Goal: Task Accomplishment & Management: Complete application form

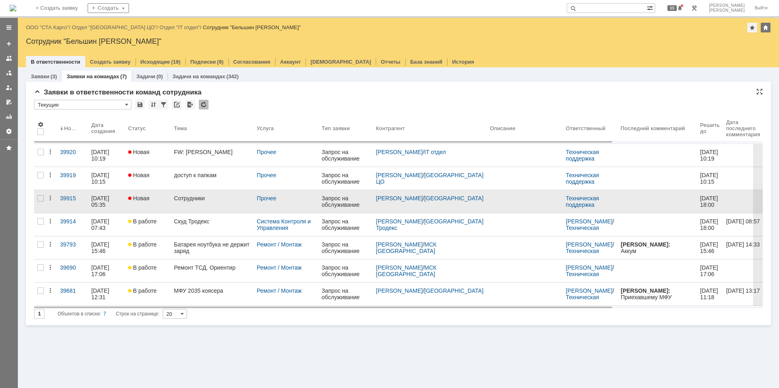
click at [179, 199] on div "Сотрудники" at bounding box center [212, 198] width 76 height 6
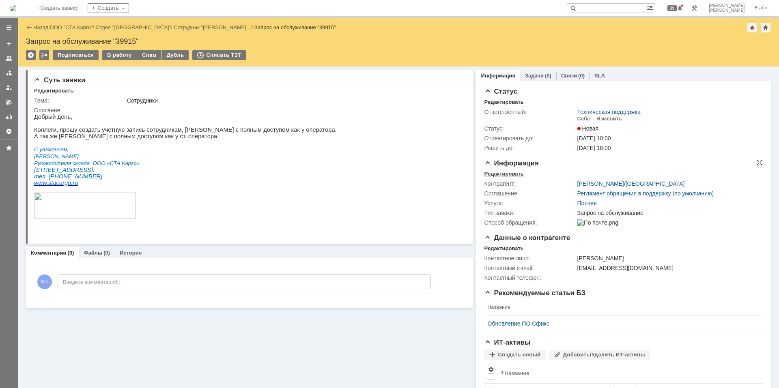
click at [499, 173] on div "Редактировать" at bounding box center [504, 174] width 39 height 6
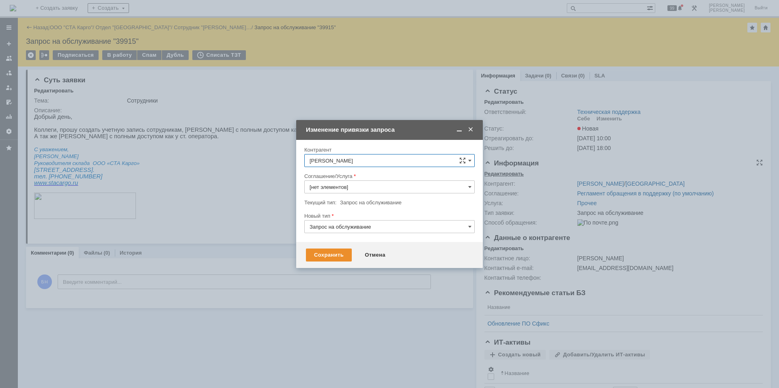
type input "Прочее"
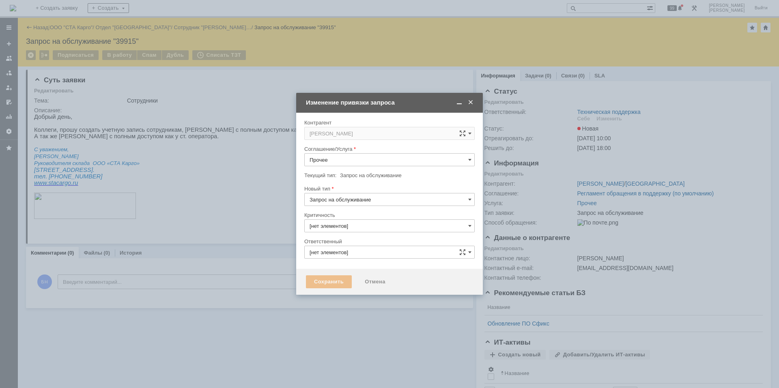
type input "3. Низкая"
type input "Техническая поддержка"
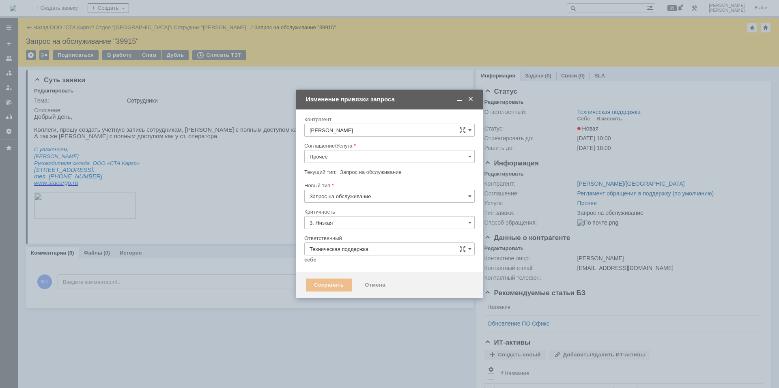
type input "[не указано]"
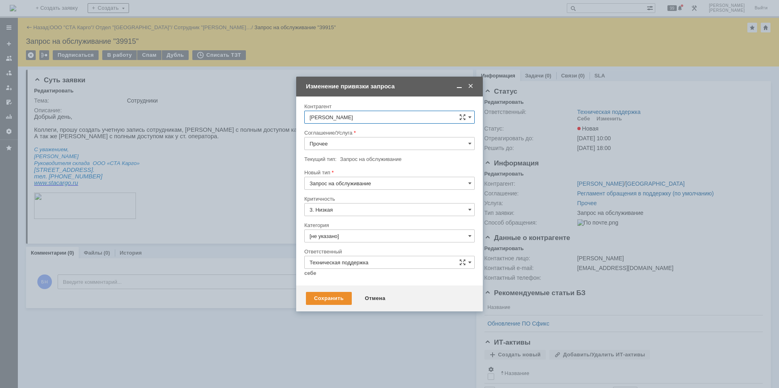
click at [367, 147] on input "Прочее" at bounding box center [389, 143] width 170 height 13
click at [358, 176] on div "Рабочее место" at bounding box center [390, 180] width 170 height 13
type input "Рабочее место"
click at [358, 231] on input "[не указано]" at bounding box center [389, 236] width 170 height 13
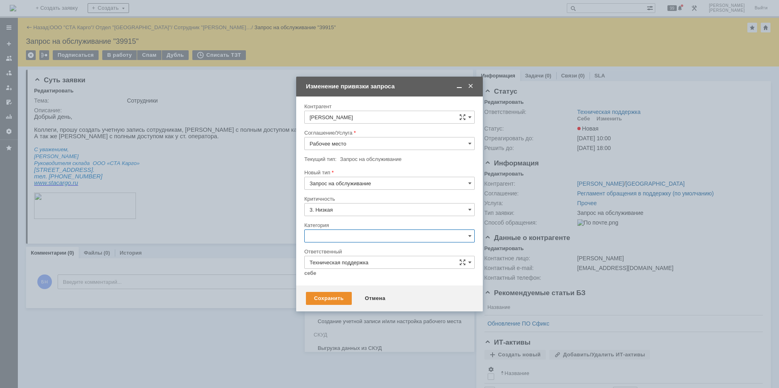
scroll to position [279, 0]
click at [398, 314] on div "Создание учетной записи и/или настройка рабочего места" at bounding box center [390, 307] width 170 height 13
type input "Создание учетной записи и/или настройка рабочего места"
click at [308, 275] on link "себе" at bounding box center [310, 273] width 12 height 6
type input "[PERSON_NAME]"
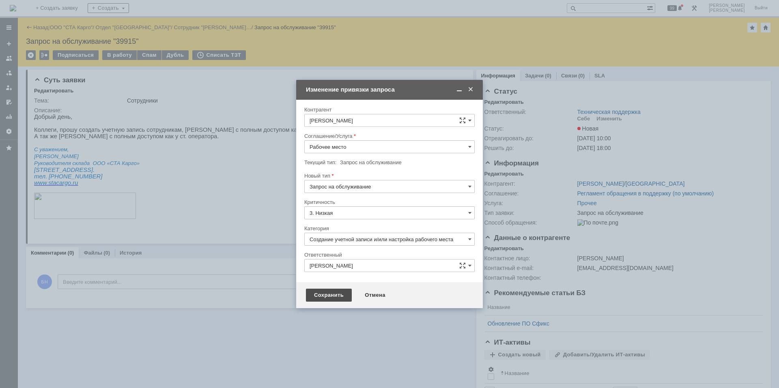
click at [324, 294] on div "Сохранить" at bounding box center [329, 295] width 46 height 13
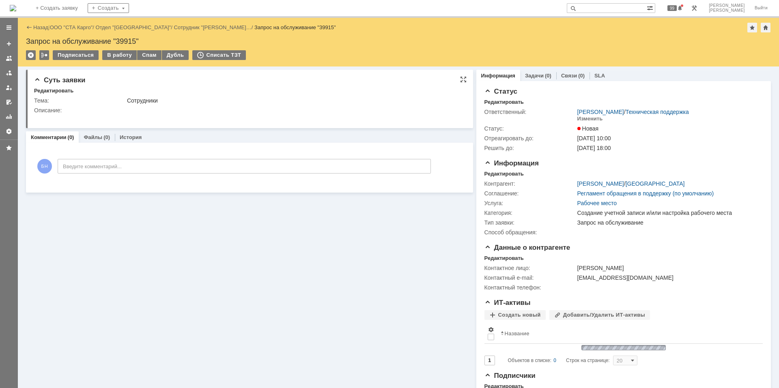
scroll to position [0, 0]
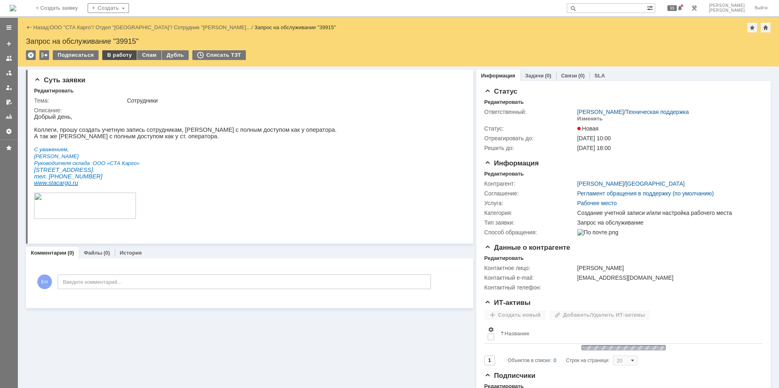
click at [112, 56] on div "В работу" at bounding box center [119, 55] width 35 height 10
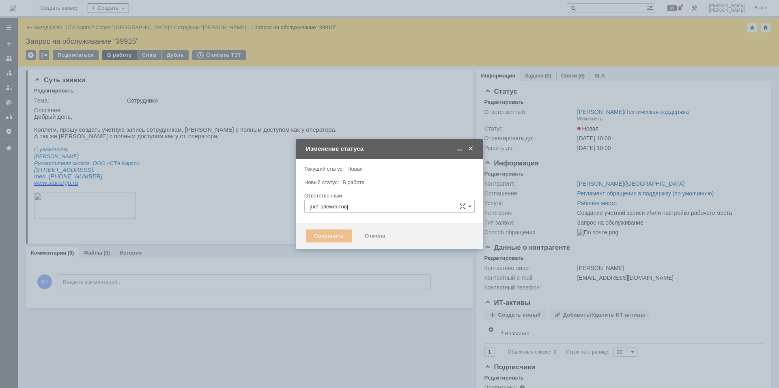
type input "[PERSON_NAME]"
type input "Создание учетной записи и/или настройка рабочего места"
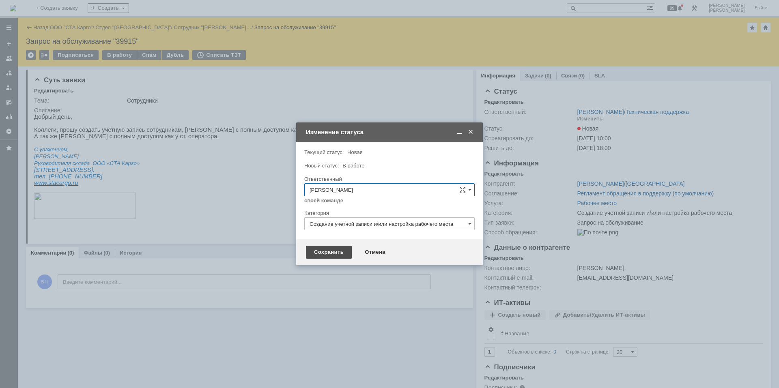
click at [328, 253] on div "Сохранить" at bounding box center [329, 252] width 46 height 13
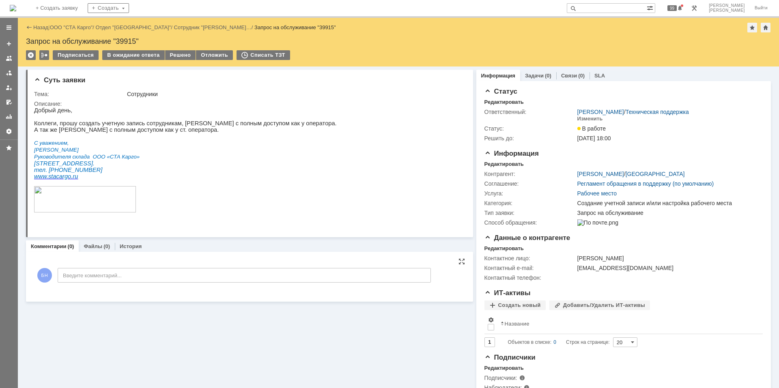
click at [244, 157] on p "Руководителя склада ООО «СТА Карго»" at bounding box center [185, 156] width 303 height 7
click at [16, 0] on div "На домашнюю" at bounding box center [13, 8] width 6 height 16
click at [16, 5] on img at bounding box center [13, 8] width 6 height 6
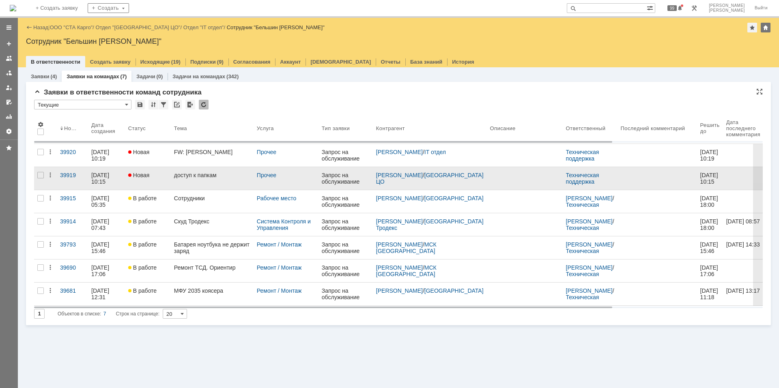
click at [182, 179] on link "доступ к папкам" at bounding box center [212, 178] width 83 height 23
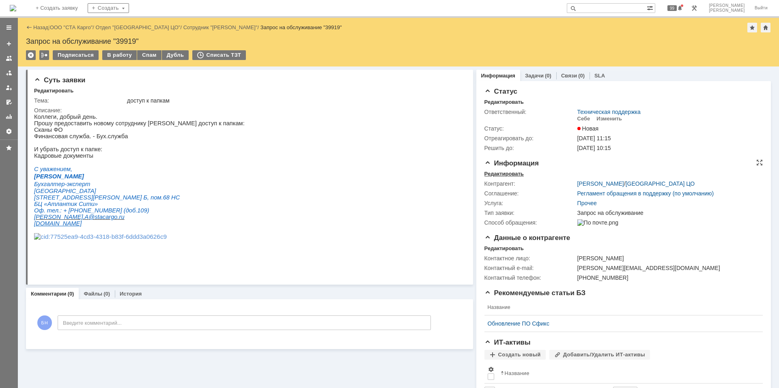
click at [493, 171] on div "Редактировать" at bounding box center [504, 174] width 39 height 6
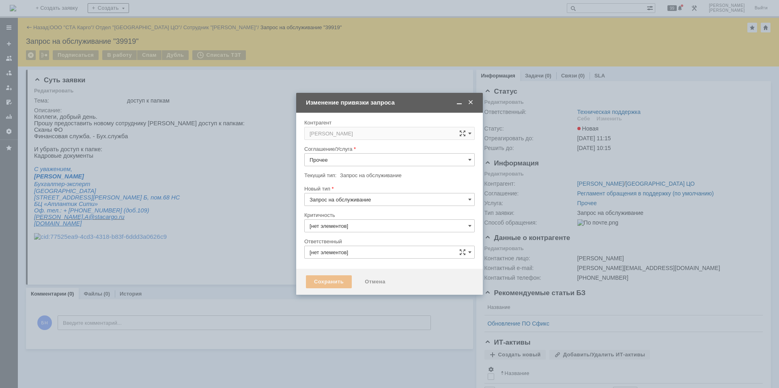
type input "Техническая поддержка"
type input "3. Низкая"
type input "[не указано]"
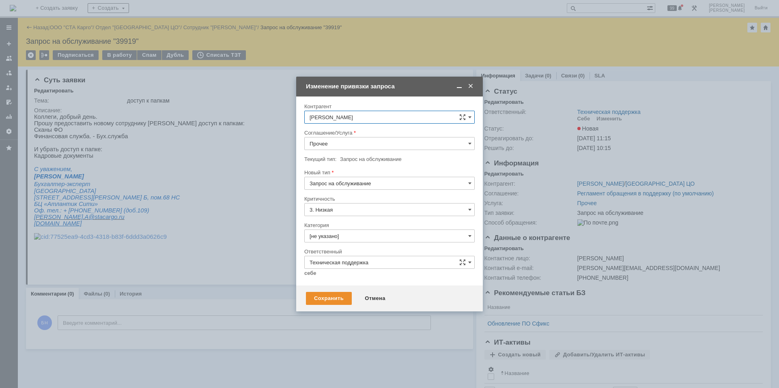
click at [349, 139] on input "Прочее" at bounding box center [389, 143] width 170 height 13
click at [375, 182] on div "Сетевые папки" at bounding box center [390, 188] width 170 height 13
type input "Сетевые папки"
click at [369, 229] on div "Категория" at bounding box center [389, 226] width 170 height 8
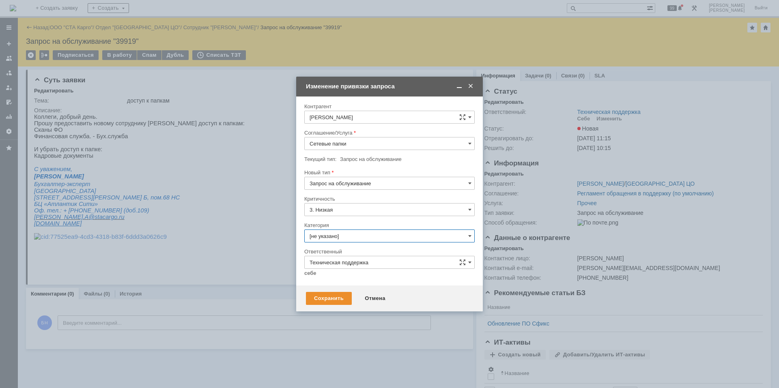
click at [368, 233] on input "[не указано]" at bounding box center [389, 236] width 170 height 13
click at [375, 293] on span "Подключение сетевой папки/диска" at bounding box center [390, 289] width 160 height 6
type input "Подключение сетевой папки/диска"
click at [311, 273] on link "себе" at bounding box center [310, 273] width 12 height 6
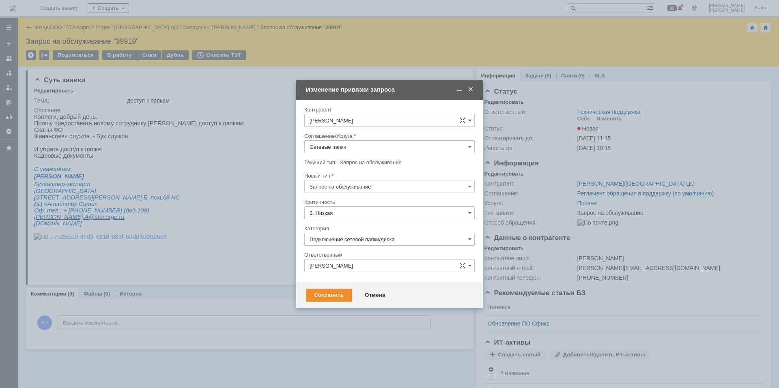
click at [324, 269] on input "[PERSON_NAME]" at bounding box center [389, 265] width 170 height 13
click at [362, 326] on div "[PERSON_NAME]" at bounding box center [390, 321] width 170 height 13
click at [346, 301] on div "Сохранить" at bounding box center [329, 295] width 46 height 13
type input "[PERSON_NAME]"
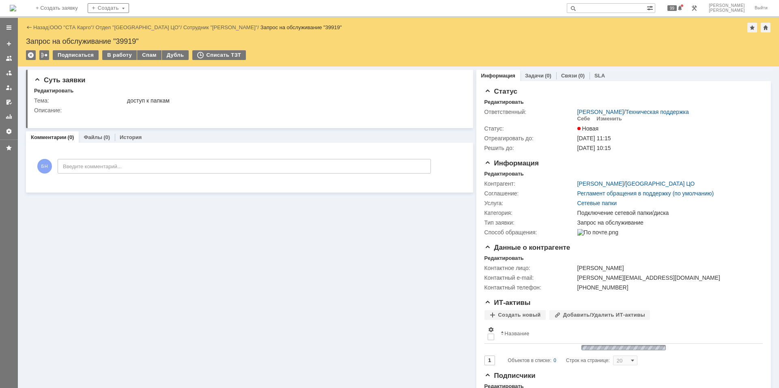
scroll to position [0, 0]
click at [16, 10] on img at bounding box center [13, 8] width 6 height 6
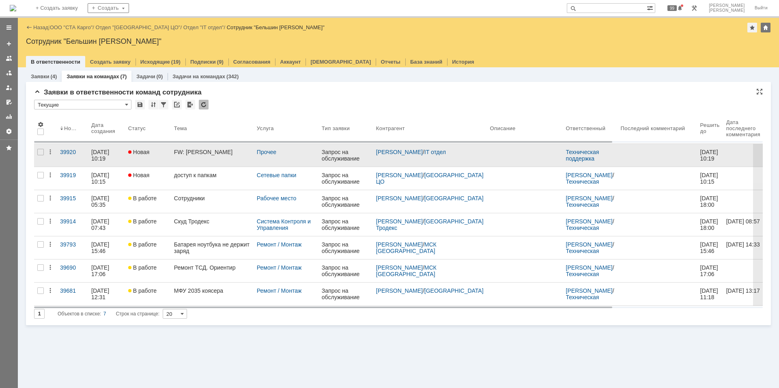
click at [184, 156] on link "FW: [PERSON_NAME]" at bounding box center [212, 155] width 83 height 23
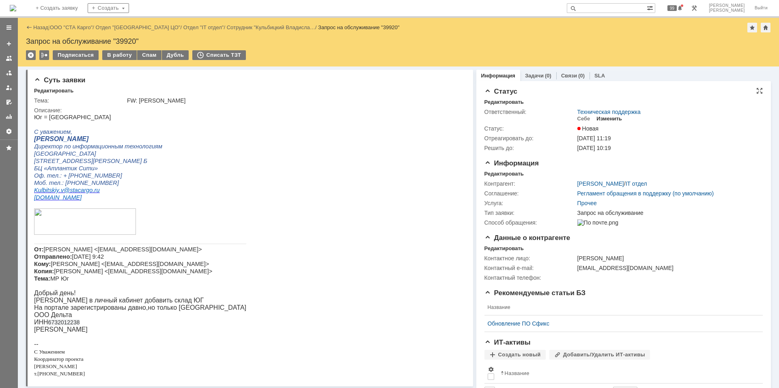
click at [603, 118] on div "Изменить" at bounding box center [610, 119] width 26 height 6
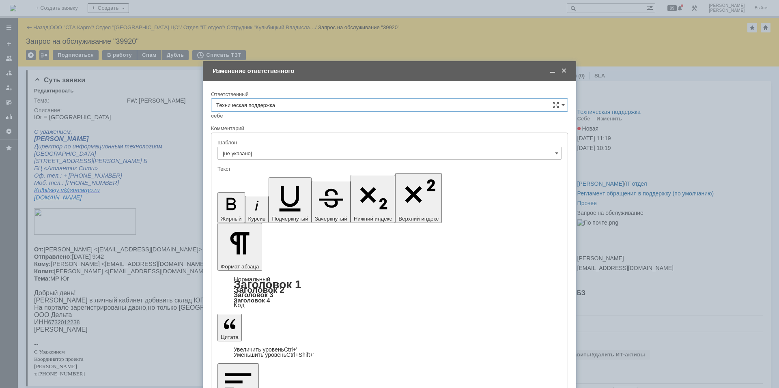
click at [308, 106] on input "Техническая поддержка" at bounding box center [389, 105] width 357 height 13
click at [343, 168] on div "Поддержка 1С" at bounding box center [389, 172] width 356 height 13
type input "Поддержка 1С"
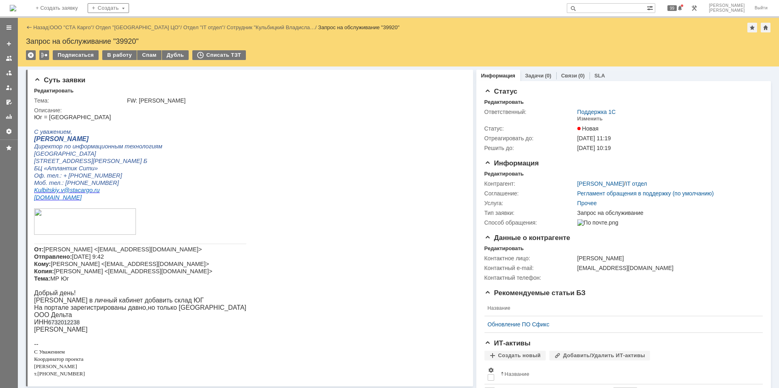
click at [16, 11] on img at bounding box center [13, 8] width 6 height 6
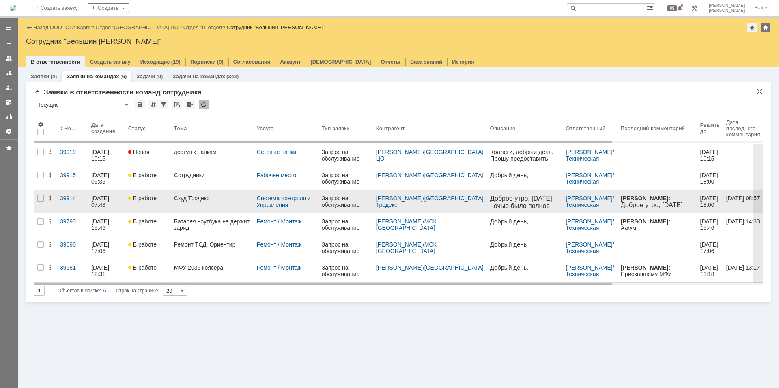
click at [216, 201] on div "Скуд Тродекс" at bounding box center [212, 198] width 76 height 6
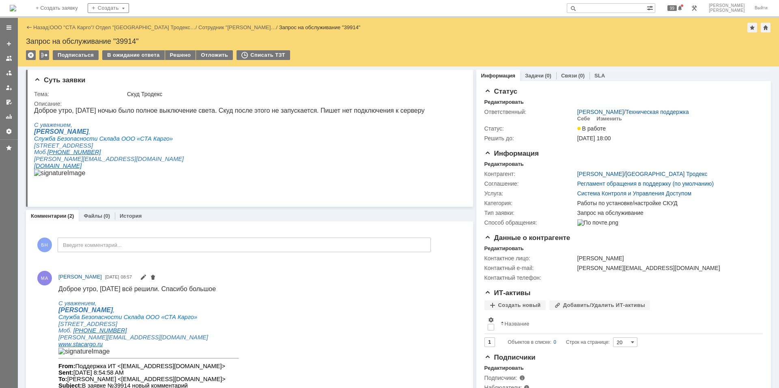
click at [184, 61] on div "Подписаться В ожидание ответа Решено Отложить Списать ТЗТ" at bounding box center [398, 58] width 745 height 17
click at [180, 60] on div "Решено" at bounding box center [180, 55] width 31 height 10
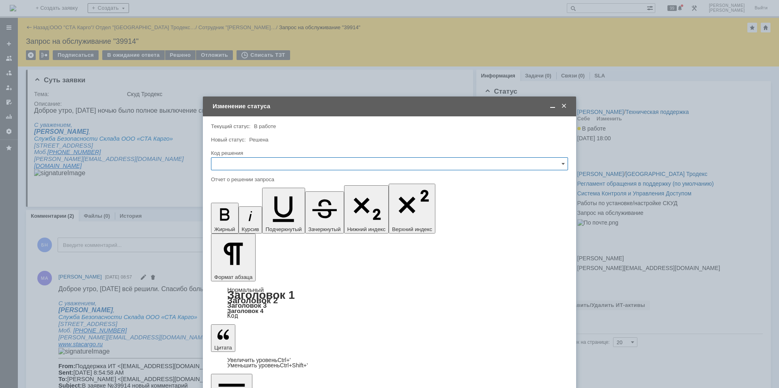
click at [258, 165] on input "text" at bounding box center [389, 163] width 357 height 13
click at [245, 274] on span "Решено" at bounding box center [389, 273] width 347 height 6
type input "Решено"
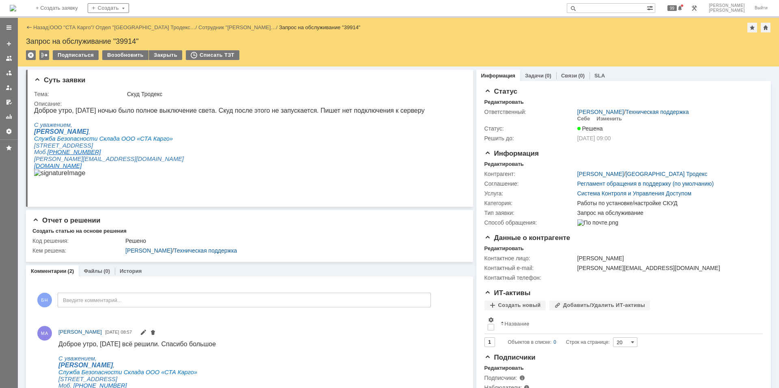
click at [16, 8] on img at bounding box center [13, 8] width 6 height 6
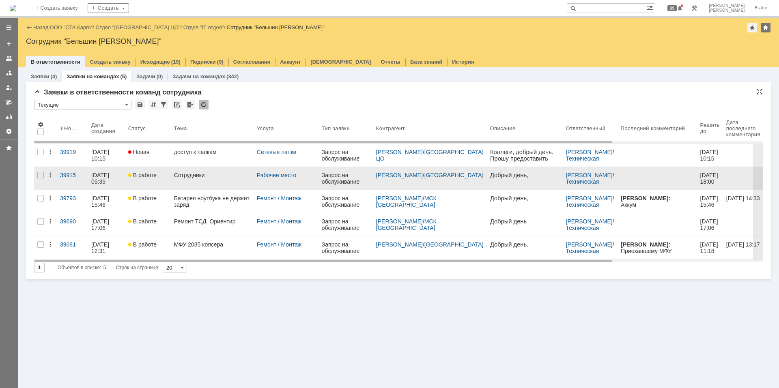
click at [197, 176] on div "Сотрудники" at bounding box center [212, 175] width 76 height 6
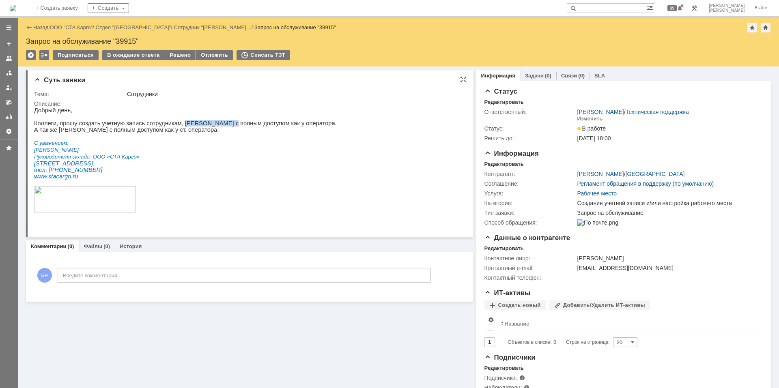
drag, startPoint x: 172, startPoint y: 126, endPoint x: 216, endPoint y: 125, distance: 43.8
click at [216, 125] on p "Коллеги, прошу создать учетную запись сотрудникам, [PERSON_NAME] с полным досту…" at bounding box center [185, 123] width 303 height 6
copy p "[PERSON_NAME]"
drag, startPoint x: 57, startPoint y: 132, endPoint x: 95, endPoint y: 132, distance: 38.2
click at [95, 132] on p "А так же [PERSON_NAME] с полным доступом как у ст. оператора." at bounding box center [185, 130] width 303 height 6
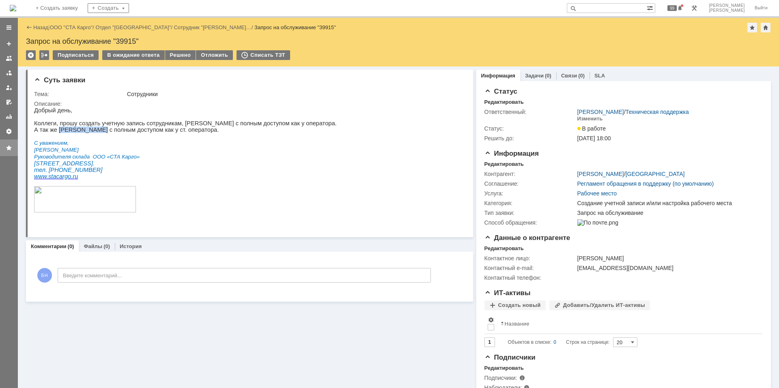
copy p "[PERSON_NAME] Наталь"
click at [130, 126] on p "Коллеги, прошу создать учетную запись сотрудникам, [PERSON_NAME] с полным досту…" at bounding box center [185, 123] width 303 height 6
click at [71, 133] on p "А так же [PERSON_NAME] с полным доступом как у ст. оператора." at bounding box center [185, 130] width 303 height 6
copy p "[PERSON_NAME]"
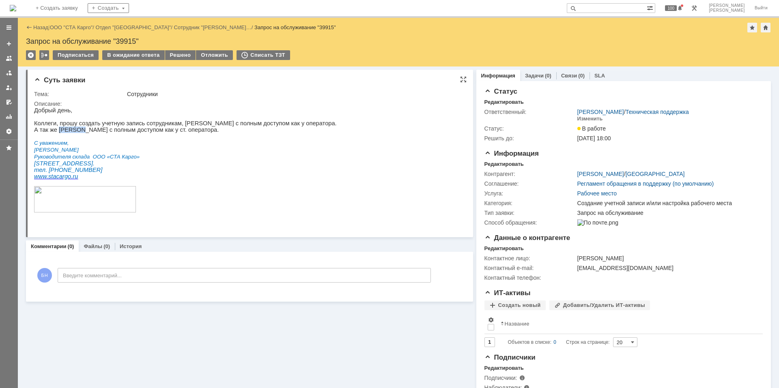
click at [67, 133] on p "А так же [PERSON_NAME] с полным доступом как у ст. оператора." at bounding box center [185, 130] width 303 height 6
click at [65, 138] on p at bounding box center [185, 136] width 303 height 6
click at [64, 133] on p "А так же [PERSON_NAME] с полным доступом как у ст. оператора." at bounding box center [185, 130] width 303 height 6
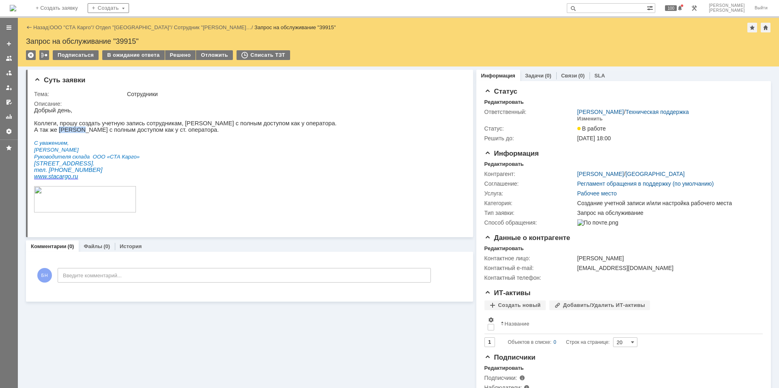
copy p "[PERSON_NAME]"
click at [356, 149] on html "Добрый день, Коллеги, прошу создать учетную запись сотрудникам, [PERSON_NAME] с…" at bounding box center [246, 164] width 424 height 114
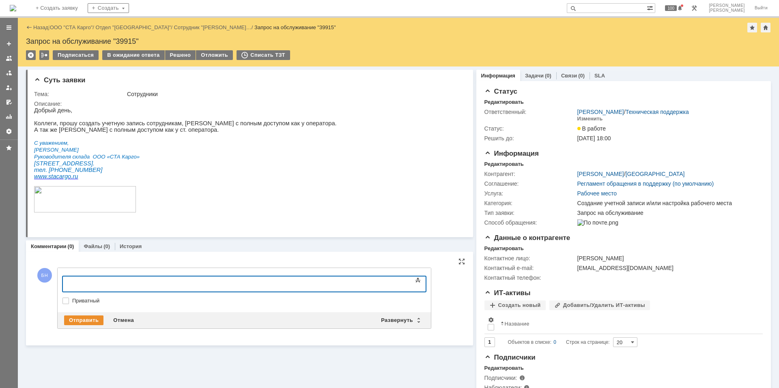
click at [186, 282] on div at bounding box center [128, 283] width 115 height 6
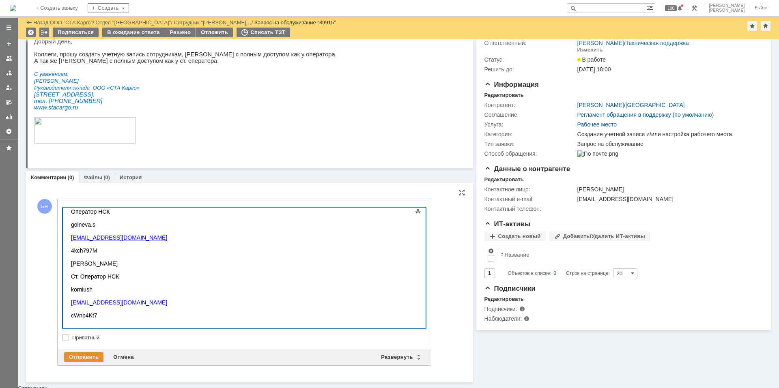
scroll to position [39, 0]
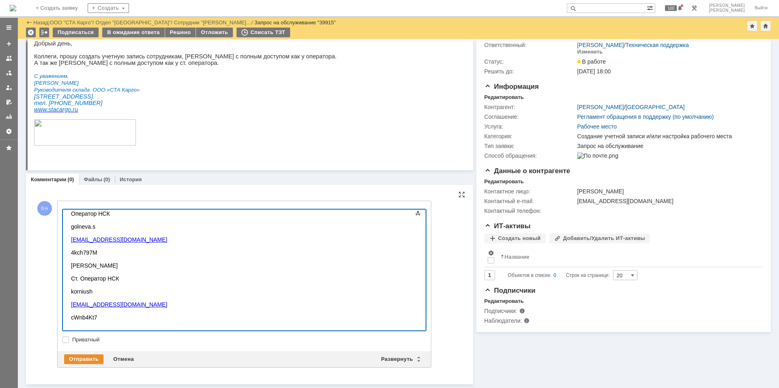
click at [87, 322] on div at bounding box center [128, 324] width 115 height 6
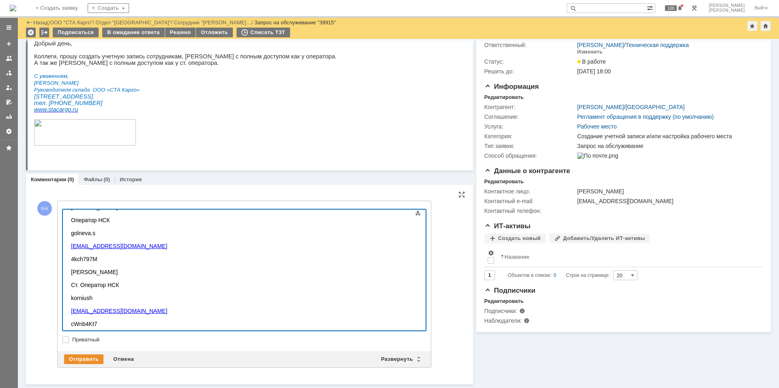
scroll to position [0, 0]
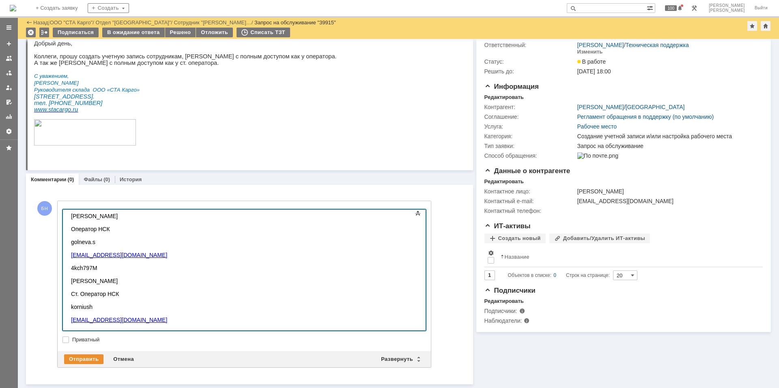
click at [104, 243] on div "golneva.s" at bounding box center [128, 242] width 115 height 6
copy div "@[DOMAIN_NAME]"
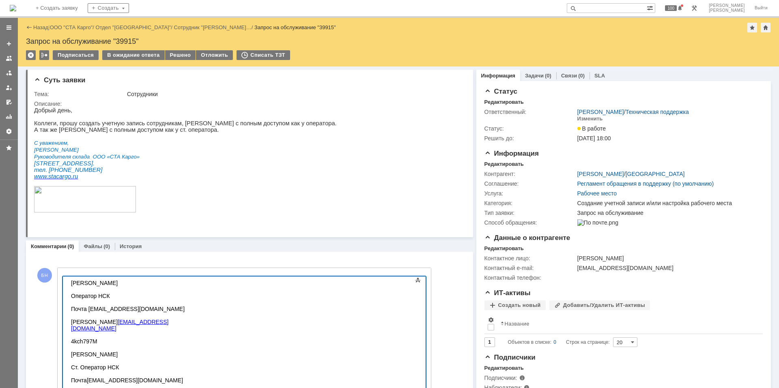
click at [71, 282] on div "[PERSON_NAME]" at bounding box center [128, 283] width 115 height 6
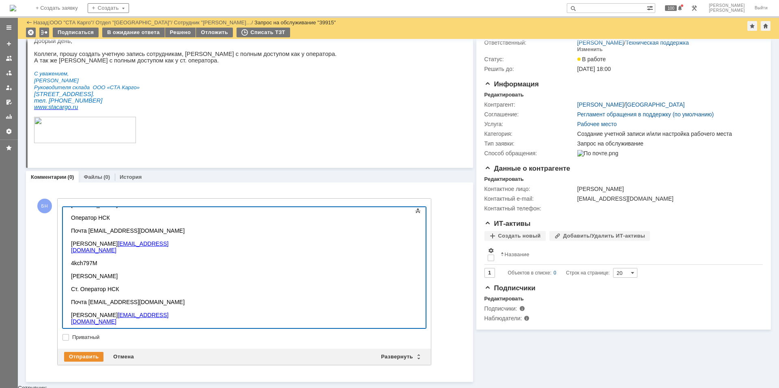
scroll to position [39, 0]
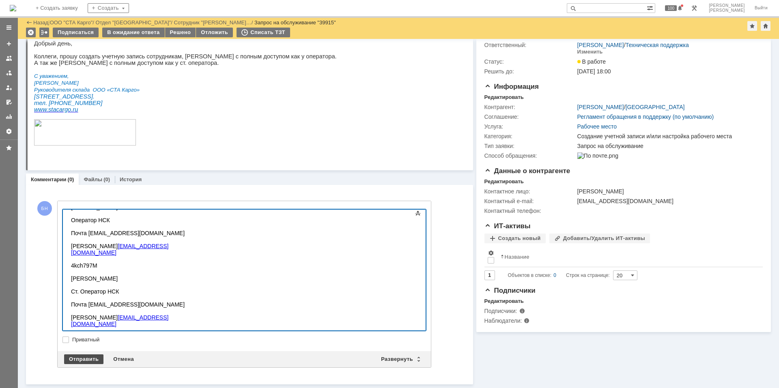
click at [83, 359] on div "Отправить" at bounding box center [83, 360] width 39 height 10
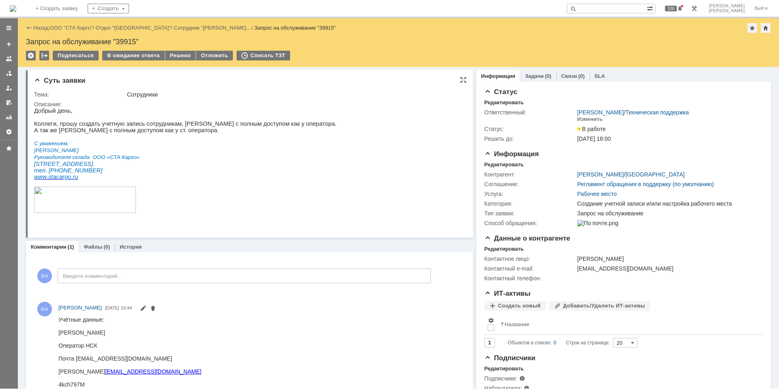
scroll to position [0, 0]
click at [178, 160] on p "Руководителя склада ООО «СТА Карго»" at bounding box center [185, 156] width 303 height 7
click at [167, 168] on p "[STREET_ADDRESS]. тел. [PHONE_NUMBER]" at bounding box center [185, 166] width 303 height 13
click at [187, 132] on p "А так же [PERSON_NAME] с полным доступом как у ст. оператора." at bounding box center [185, 130] width 303 height 6
click at [185, 125] on p "Коллеги, прошу создать учетную запись сотрудникам, [PERSON_NAME] с полным досту…" at bounding box center [185, 123] width 303 height 6
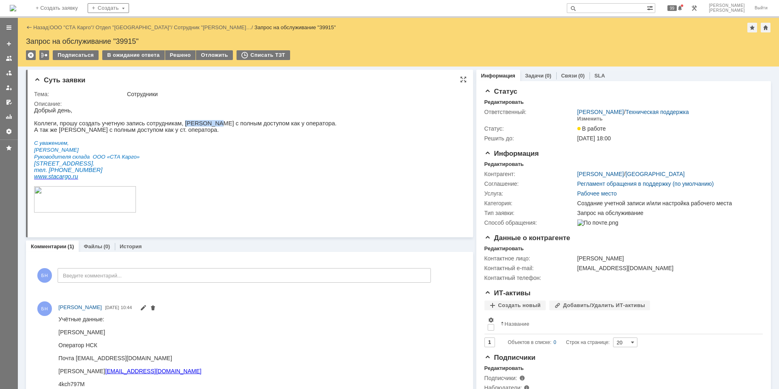
click at [185, 125] on p "Коллеги, прошу создать учетную запись сотрудникам, [PERSON_NAME] с полным досту…" at bounding box center [185, 123] width 303 height 6
copy p "Гольневой"
click at [71, 331] on div "Учётные данные: [PERSON_NAME]" at bounding box center [129, 325] width 143 height 19
copy div "[PERSON_NAME]"
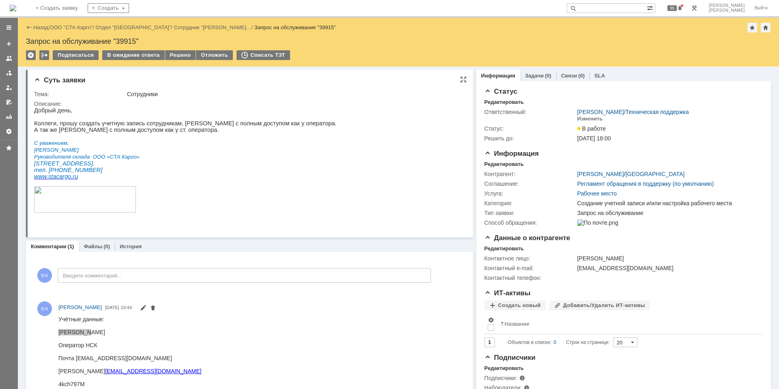
click at [214, 125] on p "Коллеги, прошу создать учетную запись сотрудникам, [PERSON_NAME] с полным досту…" at bounding box center [185, 123] width 303 height 6
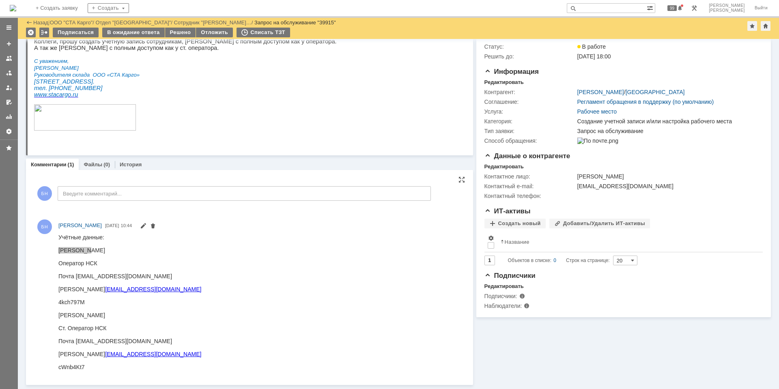
scroll to position [54, 0]
drag, startPoint x: 76, startPoint y: 340, endPoint x: 97, endPoint y: 340, distance: 21.5
click at [97, 340] on div "Почта [EMAIL_ADDRESS][DOMAIN_NAME]" at bounding box center [129, 341] width 143 height 6
copy div "korniush"
click at [90, 323] on div at bounding box center [129, 322] width 143 height 6
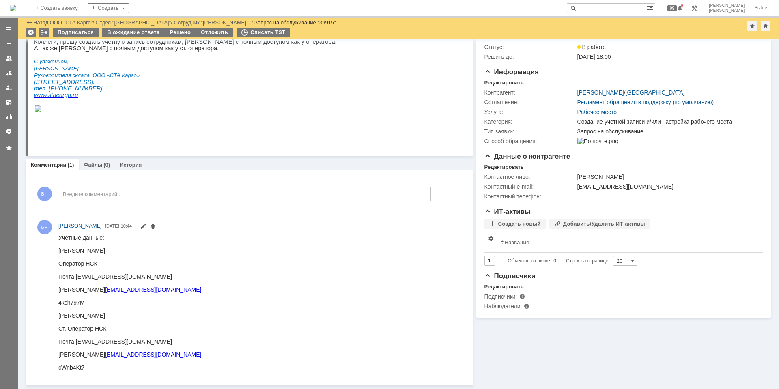
click at [170, 92] on p "[STREET_ADDRESS]. тел. [PHONE_NUMBER]" at bounding box center [185, 85] width 303 height 13
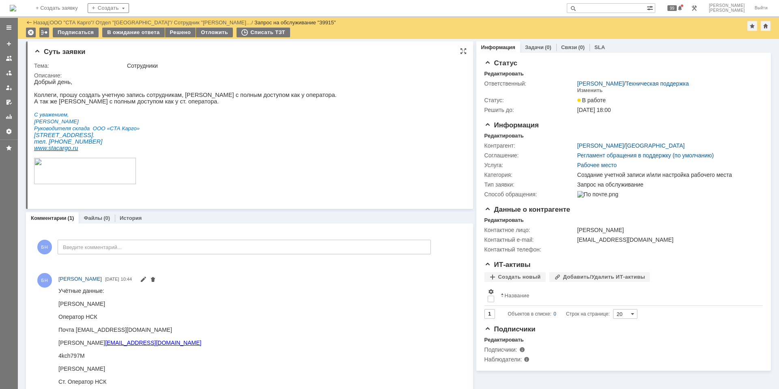
scroll to position [0, 0]
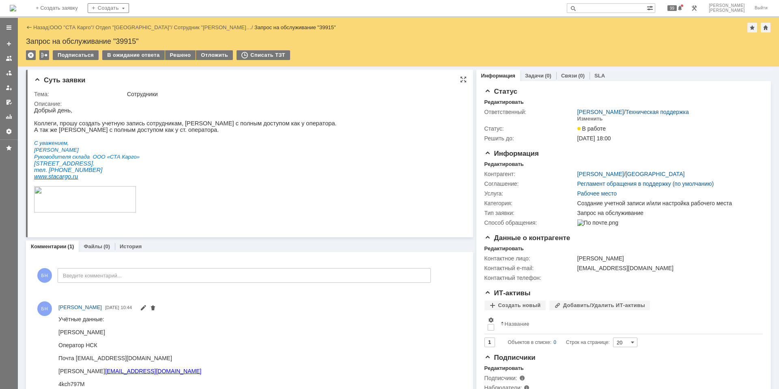
click at [333, 112] on html "Добрый день, Коллеги, прошу создать учетную запись сотрудникам, [PERSON_NAME] с…" at bounding box center [246, 164] width 424 height 114
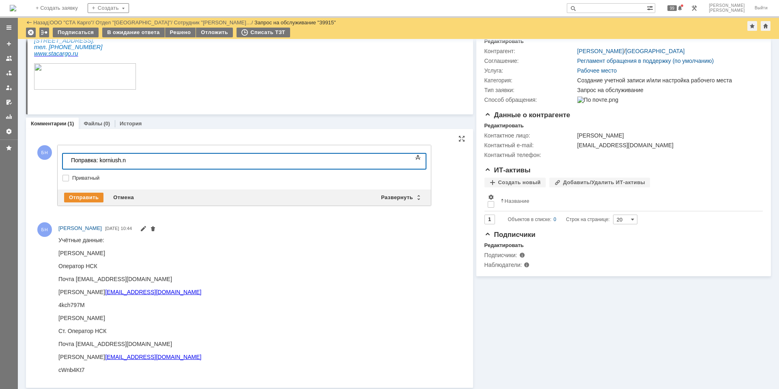
scroll to position [97, 0]
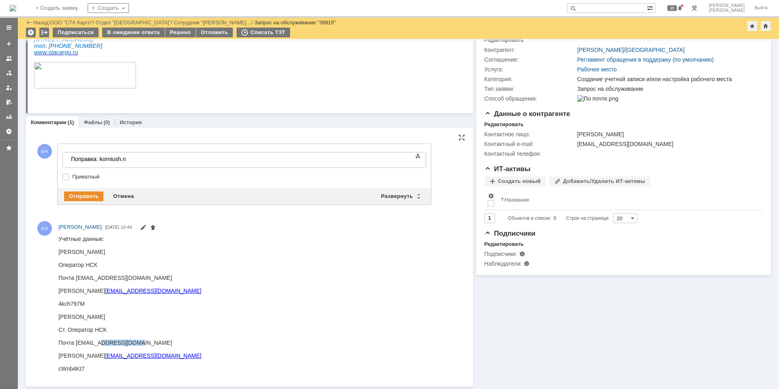
drag, startPoint x: 99, startPoint y: 342, endPoint x: 145, endPoint y: 344, distance: 46.3
click at [145, 344] on div "Почта [EMAIL_ADDRESS][DOMAIN_NAME]" at bounding box center [129, 342] width 143 height 6
copy div "@[DOMAIN_NAME]"
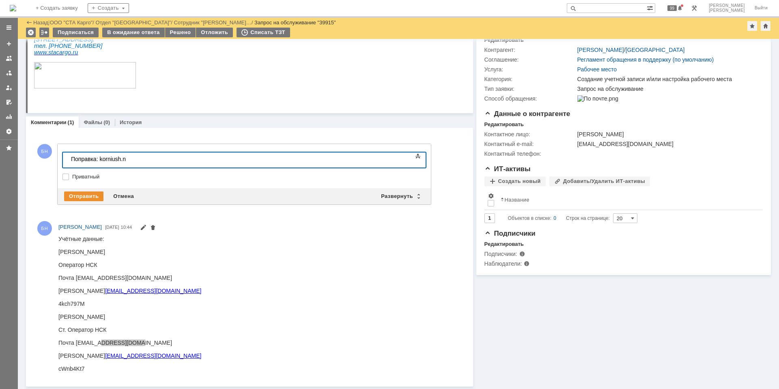
click at [128, 162] on div "Поправка: korniush.n" at bounding box center [128, 159] width 115 height 6
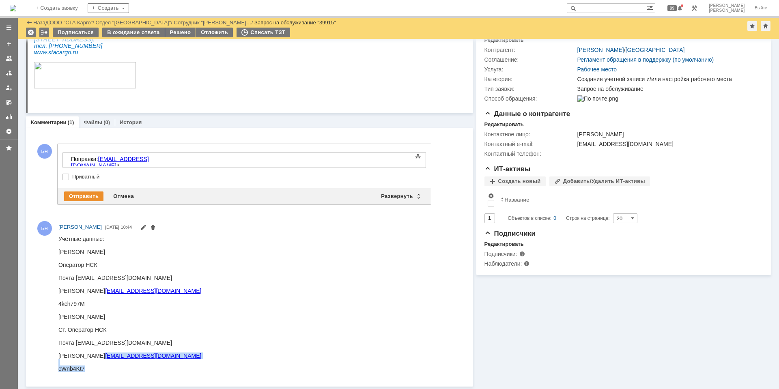
drag, startPoint x: 161, startPoint y: 354, endPoint x: 76, endPoint y: 355, distance: 85.3
click at [76, 355] on html "Учётные данные: [PERSON_NAME] Оператор НСК Почта [EMAIL_ADDRESS][DOMAIN_NAME] Л…" at bounding box center [257, 303] width 399 height 136
click at [74, 355] on div "[PERSON_NAME] [PERSON_NAME][EMAIL_ADDRESS][DOMAIN_NAME]" at bounding box center [129, 355] width 143 height 6
drag, startPoint x: 74, startPoint y: 356, endPoint x: 165, endPoint y: 359, distance: 90.6
click at [165, 359] on html "Учётные данные: [PERSON_NAME] Оператор НСК Почта [EMAIL_ADDRESS][DOMAIN_NAME] Л…" at bounding box center [257, 303] width 399 height 136
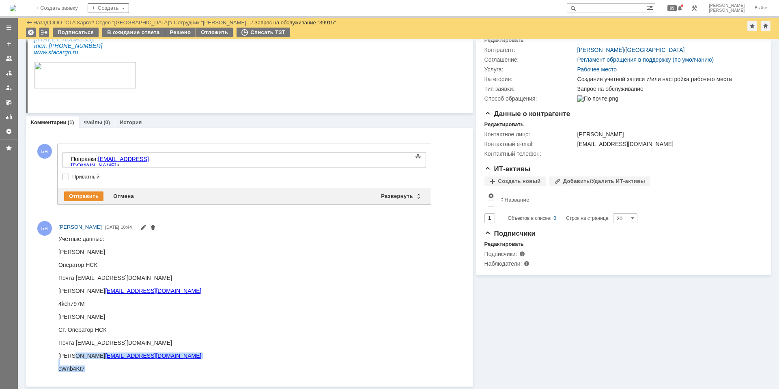
click at [165, 354] on html "Учётные данные: [PERSON_NAME] Оператор НСК Почта [EMAIL_ADDRESS][DOMAIN_NAME] Л…" at bounding box center [257, 303] width 399 height 136
click at [157, 356] on html "Учётные данные: [PERSON_NAME] Оператор НСК Почта [EMAIL_ADDRESS][DOMAIN_NAME] Л…" at bounding box center [257, 303] width 399 height 136
click at [153, 355] on html "Учётные данные: [PERSON_NAME] Оператор НСК Почта [EMAIL_ADDRESS][DOMAIN_NAME] Л…" at bounding box center [257, 303] width 399 height 136
click at [151, 355] on div "[PERSON_NAME] [PERSON_NAME][EMAIL_ADDRESS][DOMAIN_NAME]" at bounding box center [129, 355] width 143 height 6
copy div "[EMAIL_ADDRESS][DOMAIN_NAME]"
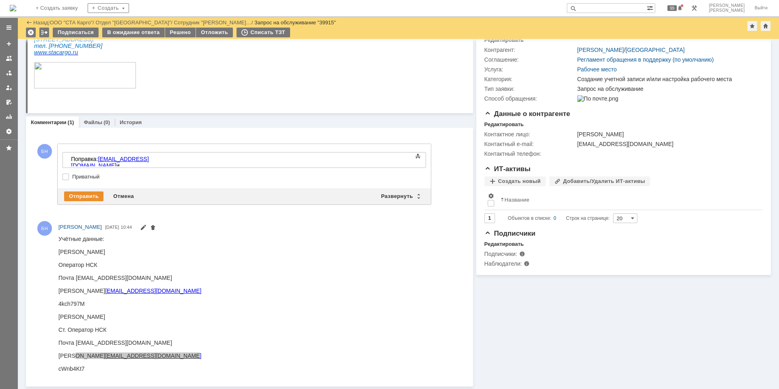
click at [187, 164] on body "Поправка: [EMAIL_ADDRESS][DOMAIN_NAME] и" at bounding box center [129, 162] width 122 height 19
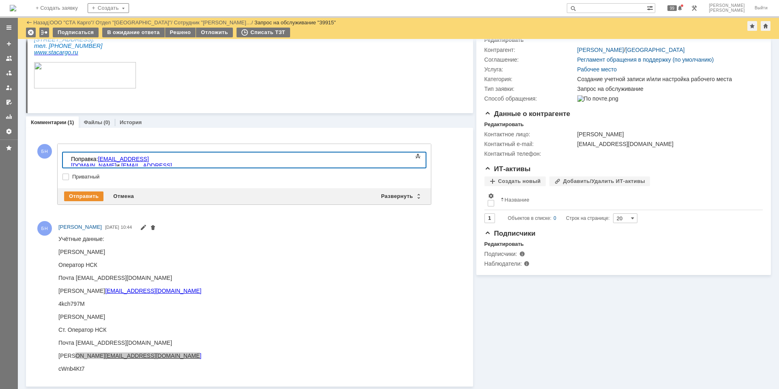
click at [164, 160] on div "Поправка: [EMAIL_ADDRESS][DOMAIN_NAME] и [PERSON_NAME][EMAIL_ADDRESS][DOMAIN_NA…" at bounding box center [128, 165] width 115 height 19
click at [190, 155] on body "Поправка: [EMAIL_ADDRESS][DOMAIN_NAME] и [PERSON_NAME][EMAIL_ADDRESS][DOMAIN_NA…" at bounding box center [129, 166] width 122 height 26
drag, startPoint x: 261, startPoint y: 160, endPoint x: 99, endPoint y: 153, distance: 162.1
click at [99, 153] on body "Поправка: [EMAIL_ADDRESS][DOMAIN_NAME] и [EMAIL_ADDRESS][DOMAIN_NAME]" at bounding box center [129, 166] width 122 height 26
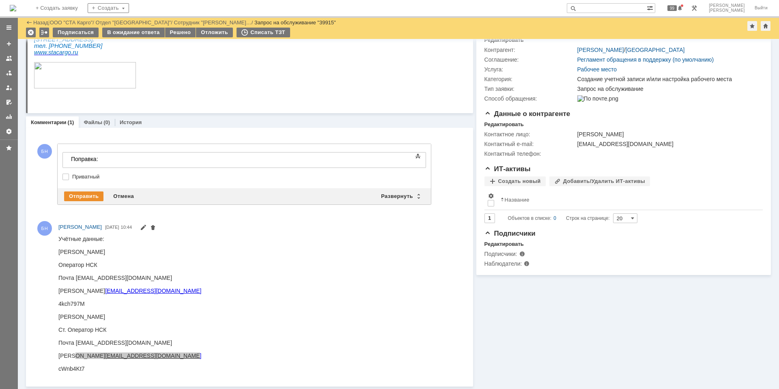
click at [135, 159] on div "Поправка:" at bounding box center [128, 159] width 115 height 6
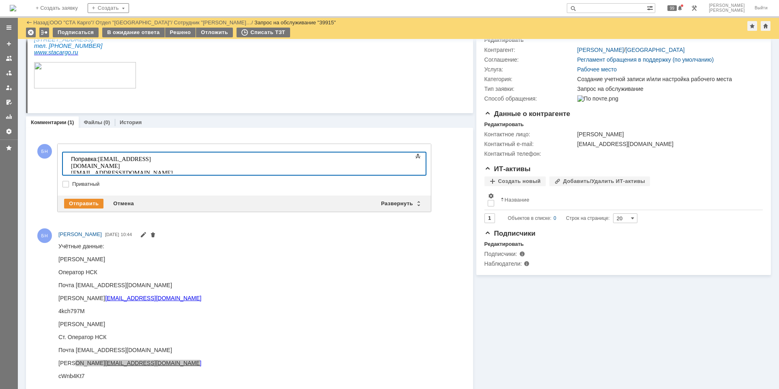
drag, startPoint x: 138, startPoint y: 161, endPoint x: 175, endPoint y: 161, distance: 37.8
click at [151, 161] on span "[EMAIL_ADDRESS][DOMAIN_NAME]" at bounding box center [111, 162] width 80 height 13
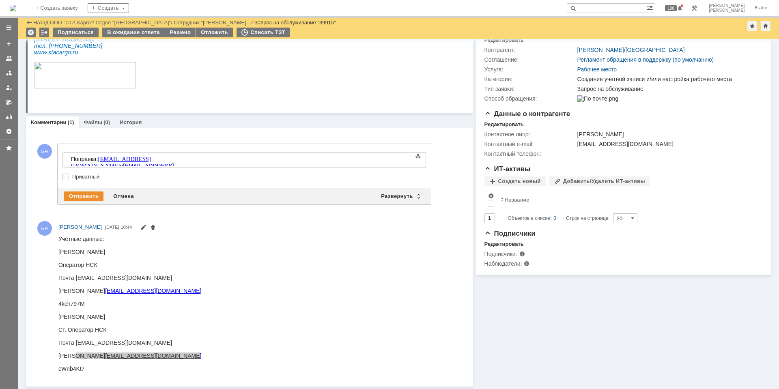
click at [285, 90] on p at bounding box center [185, 76] width 303 height 28
click at [84, 196] on div "Отправить" at bounding box center [83, 197] width 39 height 10
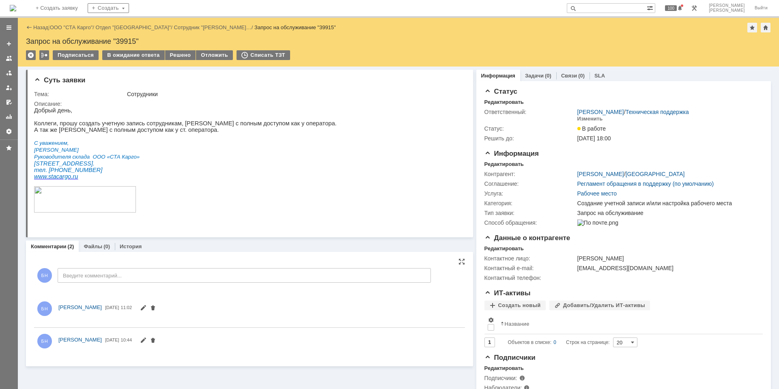
scroll to position [0, 0]
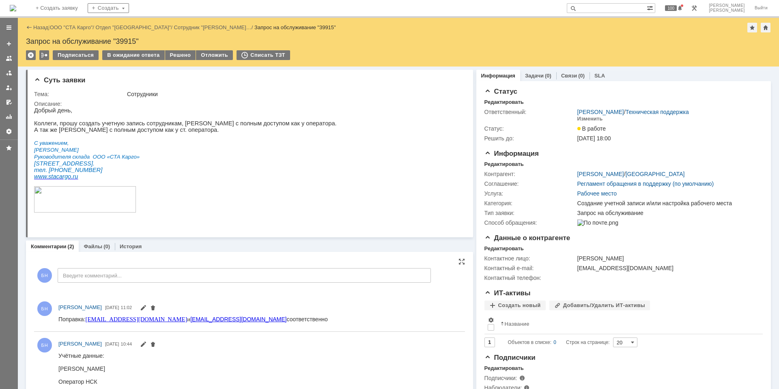
click at [16, 11] on img at bounding box center [13, 8] width 6 height 6
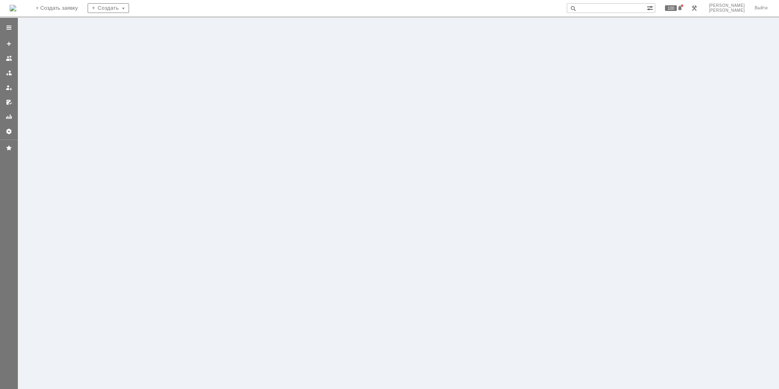
click at [16, 11] on img at bounding box center [13, 8] width 6 height 6
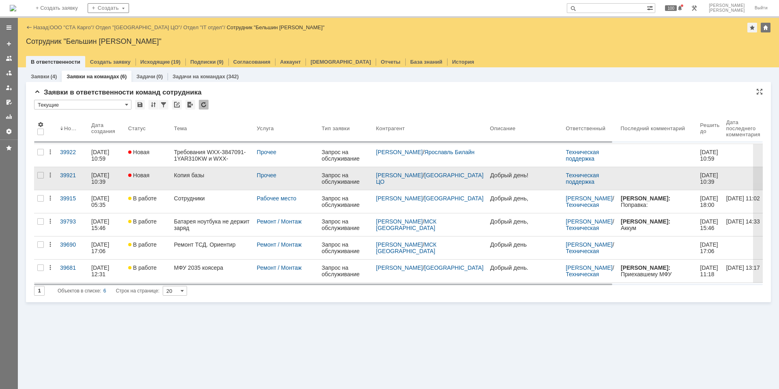
click at [194, 178] on div "Копия базы" at bounding box center [212, 175] width 76 height 6
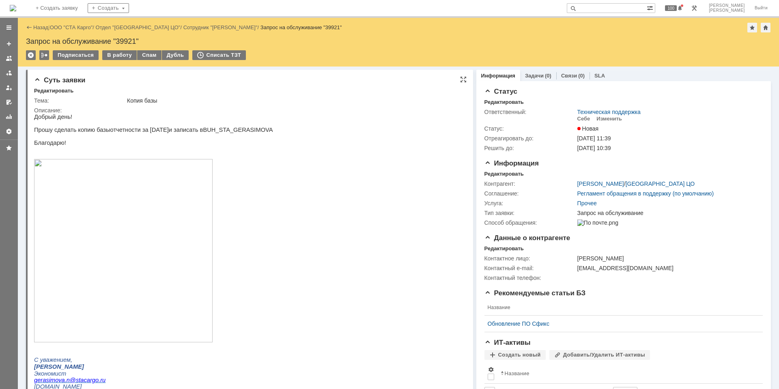
click at [176, 128] on p "Прошу сделать копию базы отчетности за [DATE] и запис ать в BUH_STA_GERASIMOVA" at bounding box center [153, 130] width 239 height 6
click at [152, 140] on p at bounding box center [153, 136] width 239 height 6
click at [613, 118] on div "Изменить" at bounding box center [610, 119] width 26 height 6
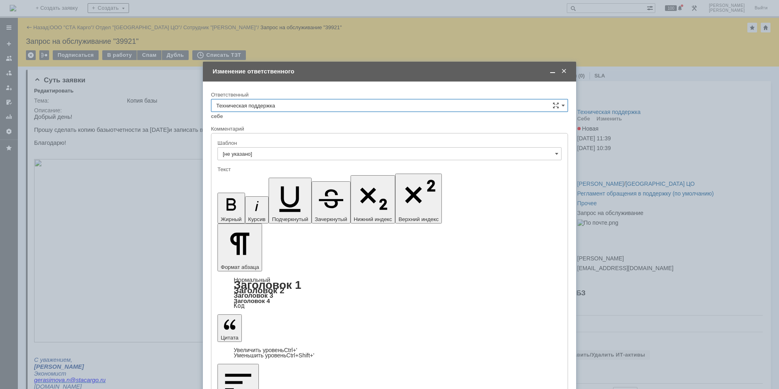
click at [248, 110] on input "Техническая поддержка" at bounding box center [389, 105] width 357 height 13
click at [254, 190] on span "[PERSON_NAME]" at bounding box center [389, 190] width 347 height 6
type input "[PERSON_NAME]"
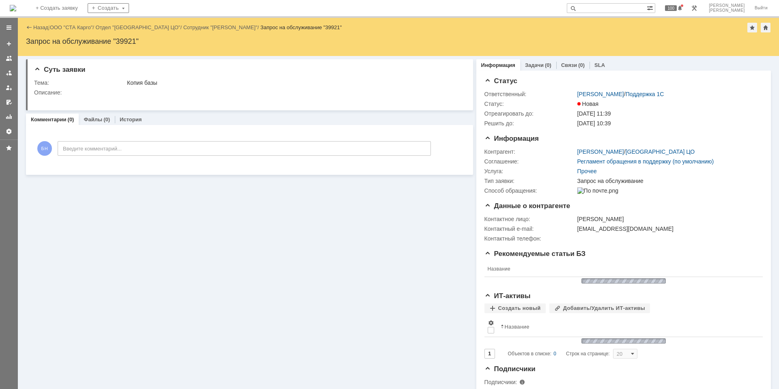
scroll to position [0, 0]
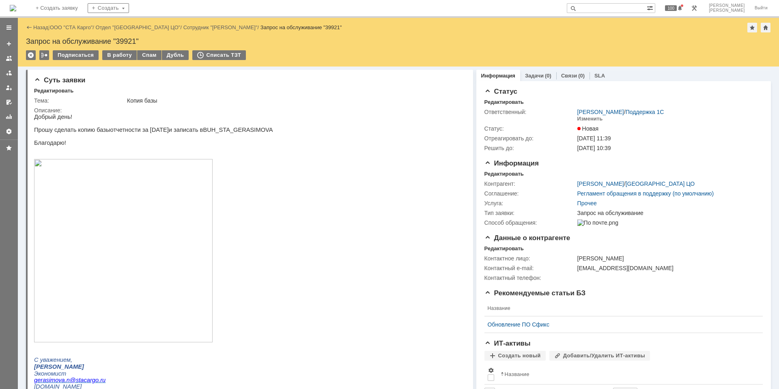
click at [16, 5] on img at bounding box center [13, 8] width 6 height 6
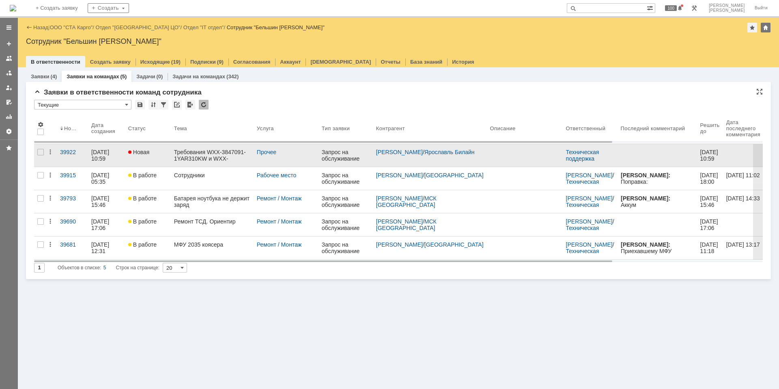
click at [177, 157] on div "Требования WXX-3847091-1YAR310KW и WXX-3847096-1YAR310KW" at bounding box center [212, 155] width 76 height 13
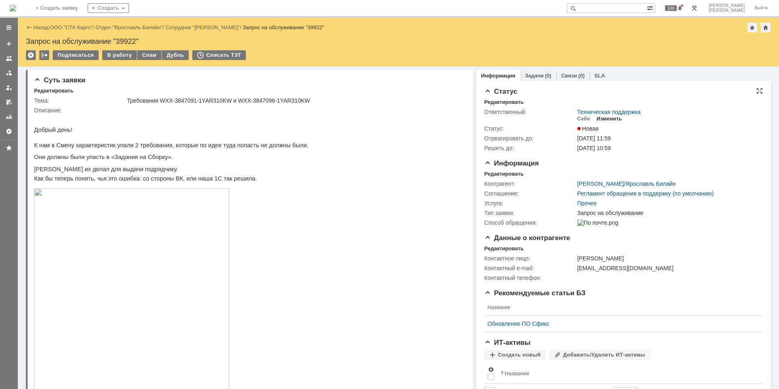
click at [603, 121] on div "Изменить" at bounding box center [610, 119] width 26 height 6
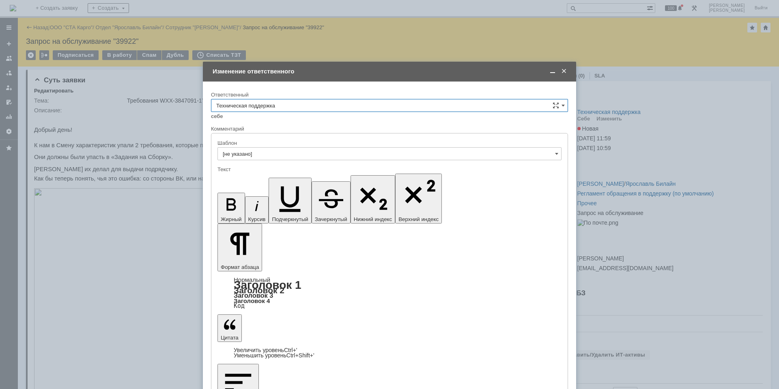
click at [349, 98] on div "Ответственный" at bounding box center [389, 95] width 357 height 8
click at [349, 102] on input "Техническая поддержка" at bounding box center [389, 105] width 357 height 13
click at [337, 136] on div "Поддержка 1С" at bounding box center [389, 132] width 356 height 13
type input "Поддержка 1С"
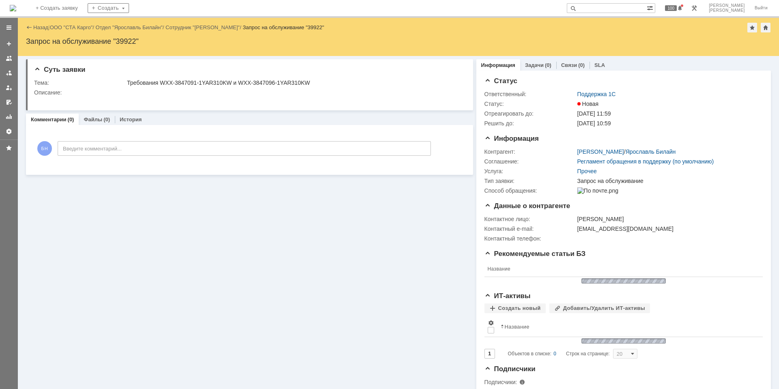
scroll to position [0, 0]
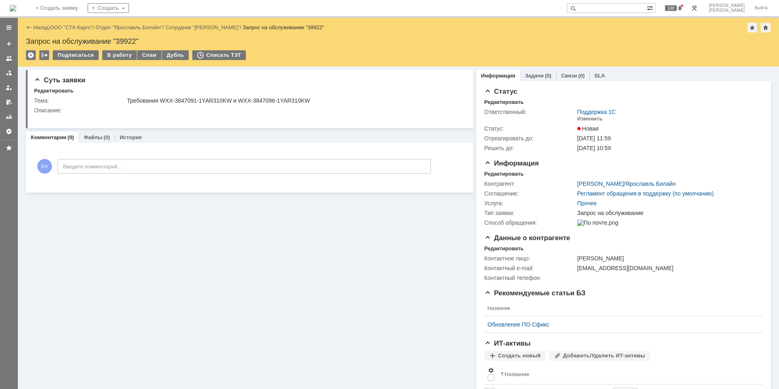
click at [16, 7] on img at bounding box center [13, 8] width 6 height 6
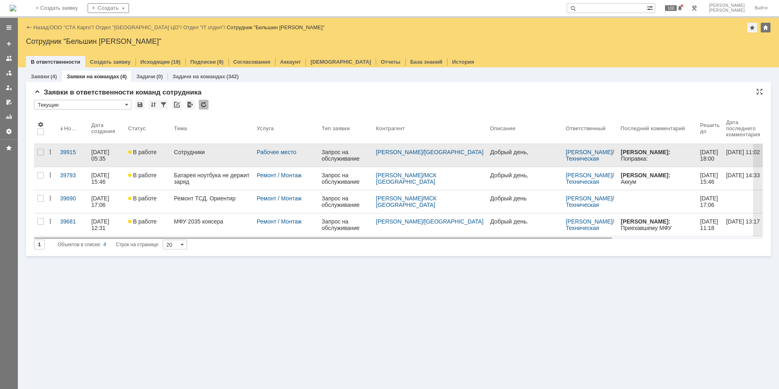
click at [166, 159] on link "В работе" at bounding box center [148, 155] width 46 height 23
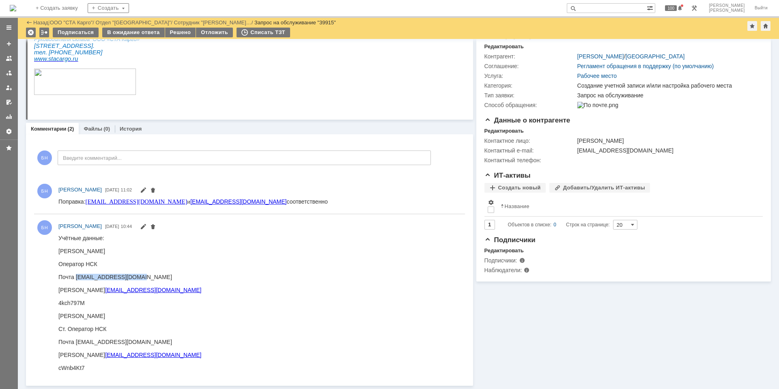
drag, startPoint x: 76, startPoint y: 277, endPoint x: 139, endPoint y: 276, distance: 63.3
click at [139, 276] on div "Почта [EMAIL_ADDRESS][DOMAIN_NAME]" at bounding box center [129, 277] width 143 height 6
click at [158, 293] on html "Учётные данные: [PERSON_NAME] Оператор НСК Почта [EMAIL_ADDRESS][DOMAIN_NAME] Л…" at bounding box center [257, 303] width 399 height 136
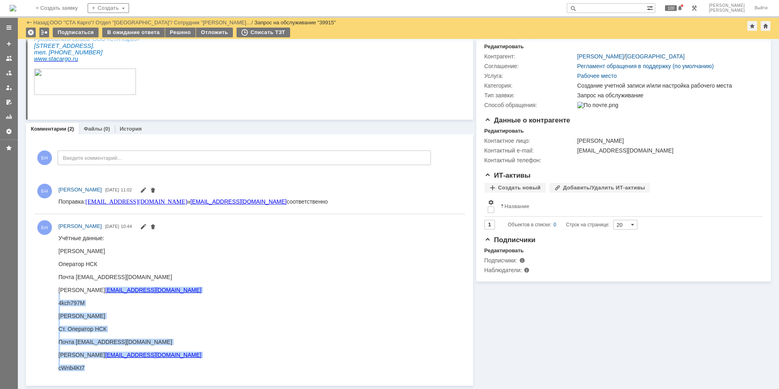
drag, startPoint x: 158, startPoint y: 291, endPoint x: 80, endPoint y: 287, distance: 78.8
click at [80, 287] on html "Учётные данные: [PERSON_NAME] Оператор НСК Почта [EMAIL_ADDRESS][DOMAIN_NAME] Л…" at bounding box center [257, 303] width 399 height 136
click at [72, 301] on div "4kch797M" at bounding box center [129, 303] width 143 height 6
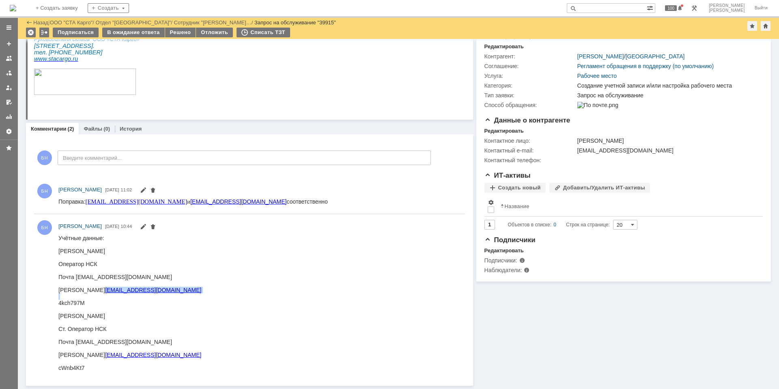
drag, startPoint x: 75, startPoint y: 292, endPoint x: 147, endPoint y: 294, distance: 72.7
click at [147, 294] on body "Учётные данные: [PERSON_NAME] Оператор НСК Почта [EMAIL_ADDRESS][DOMAIN_NAME] Л…" at bounding box center [129, 303] width 143 height 136
click at [71, 300] on div "4kch797M" at bounding box center [129, 303] width 143 height 6
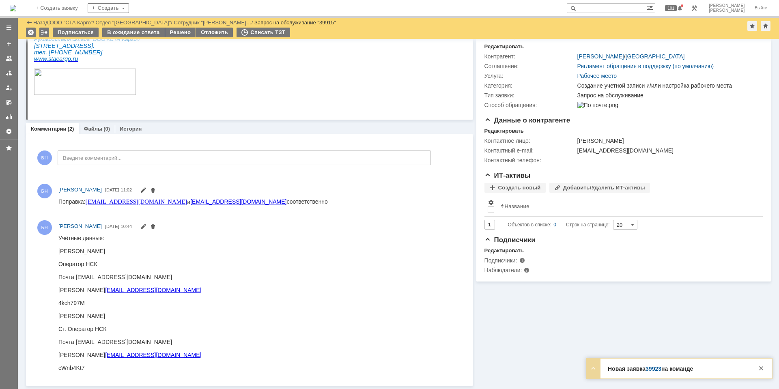
click at [301, 283] on html "Учётные данные: [PERSON_NAME] Оператор НСК Почта [EMAIL_ADDRESS][DOMAIN_NAME] Л…" at bounding box center [257, 303] width 399 height 136
click at [761, 367] on div at bounding box center [762, 369] width 10 height 10
click at [518, 354] on div "Информация Задачи (0) Связи (0) SLA Статус Редактировать Ответственный: Бельшин…" at bounding box center [622, 167] width 298 height 437
click at [212, 306] on html "Учётные данные: [PERSON_NAME] Оператор НСК Почта [EMAIL_ADDRESS][DOMAIN_NAME] Л…" at bounding box center [257, 303] width 399 height 136
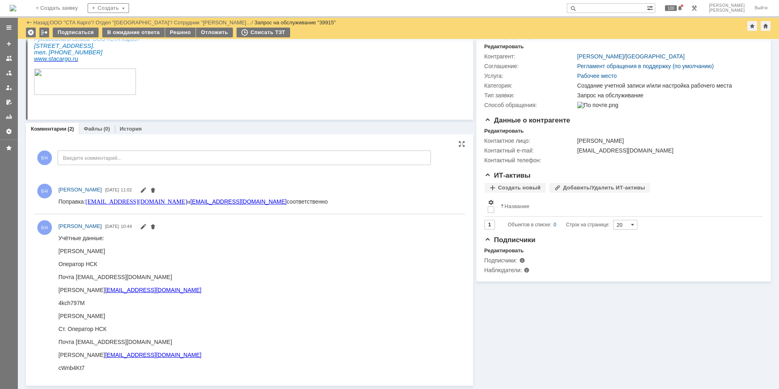
click at [71, 306] on div "4kch797M" at bounding box center [129, 303] width 143 height 6
drag, startPoint x: 152, startPoint y: 355, endPoint x: 74, endPoint y: 357, distance: 77.6
click at [74, 357] on div "[PERSON_NAME] [PERSON_NAME][EMAIL_ADDRESS][DOMAIN_NAME]" at bounding box center [129, 355] width 143 height 6
click at [74, 367] on div "cWnb4Kt7" at bounding box center [129, 368] width 143 height 6
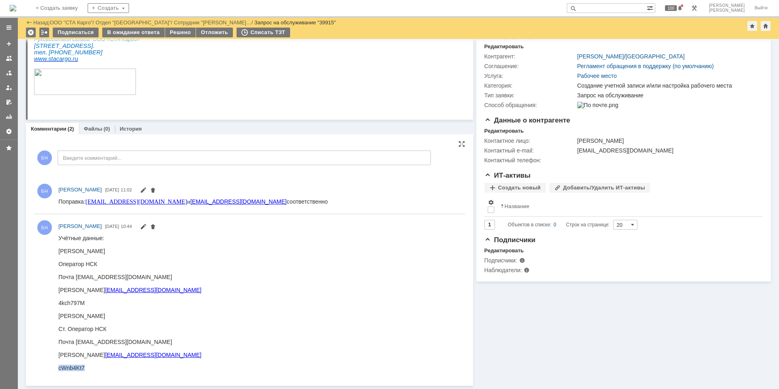
click at [74, 367] on div "cWnb4Kt7" at bounding box center [129, 368] width 143 height 6
drag, startPoint x: 231, startPoint y: 203, endPoint x: 151, endPoint y: 203, distance: 79.6
click at [151, 203] on div "Поправка: [EMAIL_ADDRESS][DOMAIN_NAME] и [EMAIL_ADDRESS][DOMAIN_NAME] соответст…" at bounding box center [193, 201] width 270 height 7
click at [70, 368] on div "cWnb4Kt7" at bounding box center [129, 368] width 143 height 6
drag, startPoint x: 70, startPoint y: 368, endPoint x: 113, endPoint y: 598, distance: 234.1
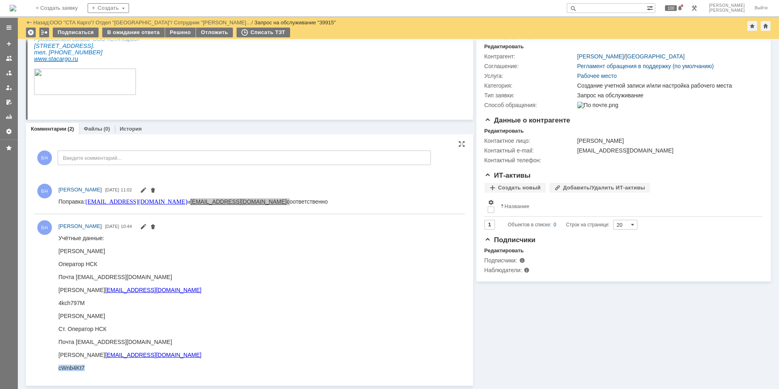
click at [70, 368] on div "cWnb4Kt7" at bounding box center [129, 368] width 143 height 6
click at [231, 201] on div "Поправка: [EMAIL_ADDRESS][DOMAIN_NAME] и [EMAIL_ADDRESS][DOMAIN_NAME] соответст…" at bounding box center [193, 201] width 270 height 7
drag, startPoint x: 230, startPoint y: 202, endPoint x: 152, endPoint y: 205, distance: 78.4
click at [152, 205] on div "Поправка: [EMAIL_ADDRESS][DOMAIN_NAME] и [EMAIL_ADDRESS][DOMAIN_NAME] соответст…" at bounding box center [193, 201] width 270 height 7
drag, startPoint x: 281, startPoint y: 2, endPoint x: 335, endPoint y: 217, distance: 221.4
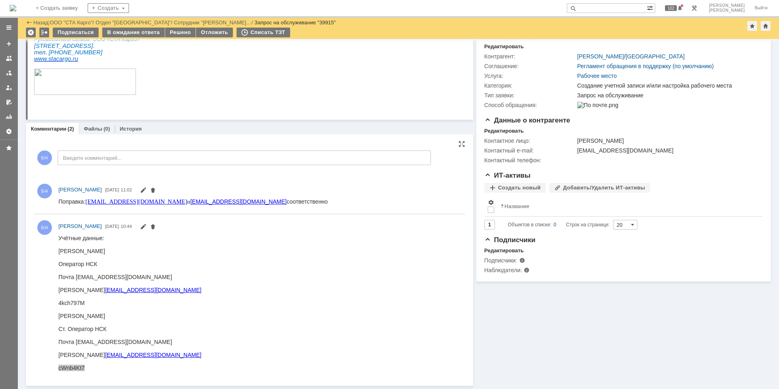
click at [335, 218] on div "[PERSON_NAME] [PERSON_NAME] [DATE] 10:44" at bounding box center [249, 297] width 431 height 159
click at [236, 200] on div "Поправка: [EMAIL_ADDRESS][DOMAIN_NAME] и [EMAIL_ADDRESS][DOMAIN_NAME] соответст…" at bounding box center [193, 201] width 270 height 7
click at [16, 5] on img at bounding box center [13, 8] width 6 height 6
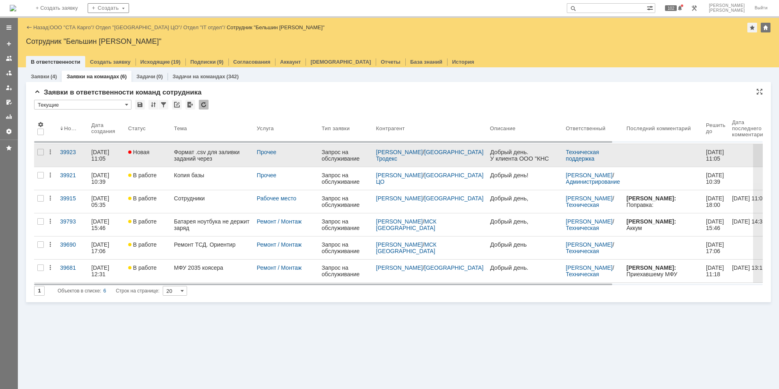
click at [201, 151] on div "Формат .csv для заливки заданий через [GEOGRAPHIC_DATA]" at bounding box center [212, 155] width 76 height 13
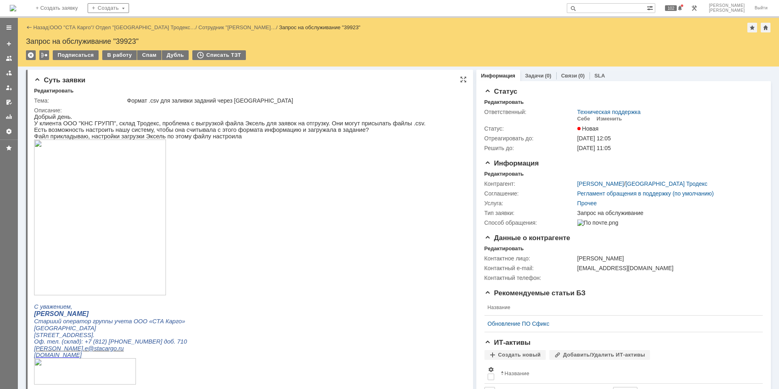
click at [221, 132] on p "Есть возможность настроить нашу систему, чтобы она считывала с этого формата ин…" at bounding box center [230, 130] width 392 height 6
click at [606, 120] on div "Изменить" at bounding box center [610, 119] width 26 height 6
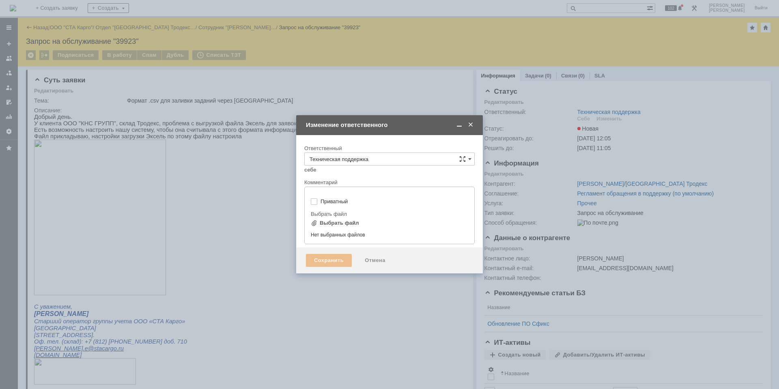
type input "[не указано]"
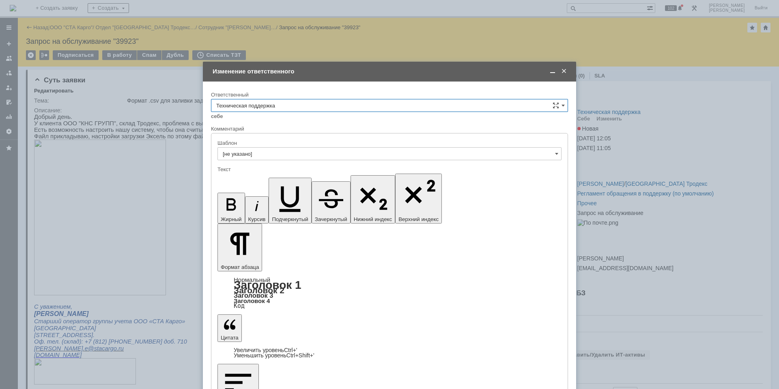
click at [288, 117] on div "себе своей команде" at bounding box center [389, 116] width 357 height 8
click at [281, 105] on input "Техническая поддержка" at bounding box center [389, 105] width 357 height 13
click at [277, 166] on div "Поддержка 1С" at bounding box center [389, 172] width 356 height 13
type input "Поддержка 1С"
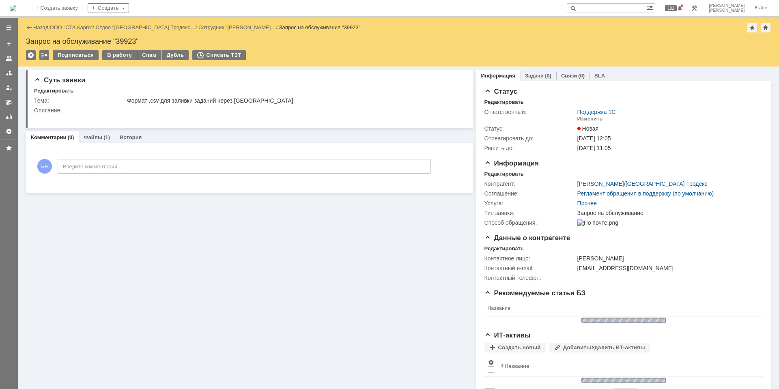
scroll to position [0, 0]
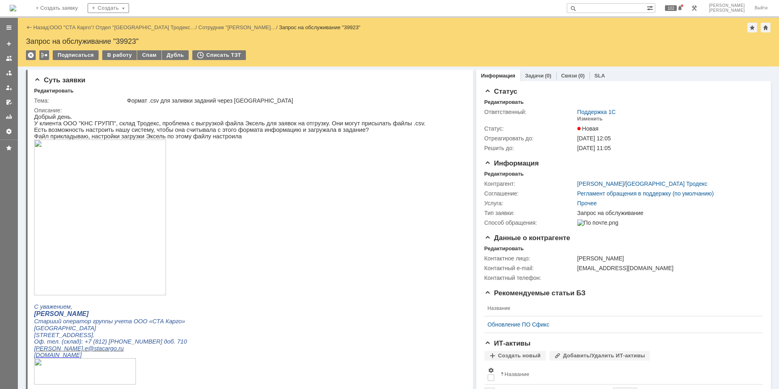
click at [16, 5] on img at bounding box center [13, 8] width 6 height 6
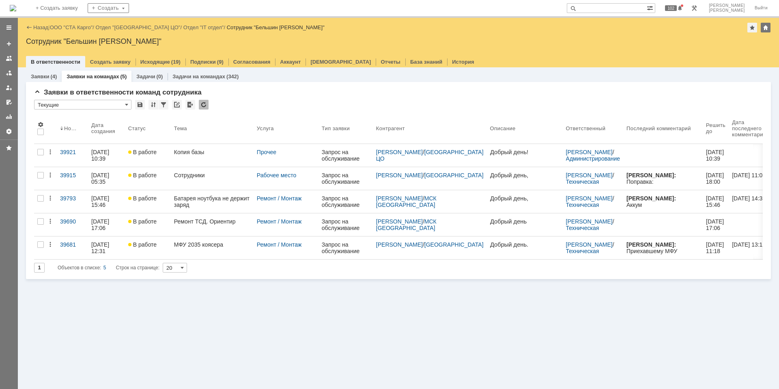
click at [218, 173] on div "Сотрудники" at bounding box center [212, 175] width 76 height 6
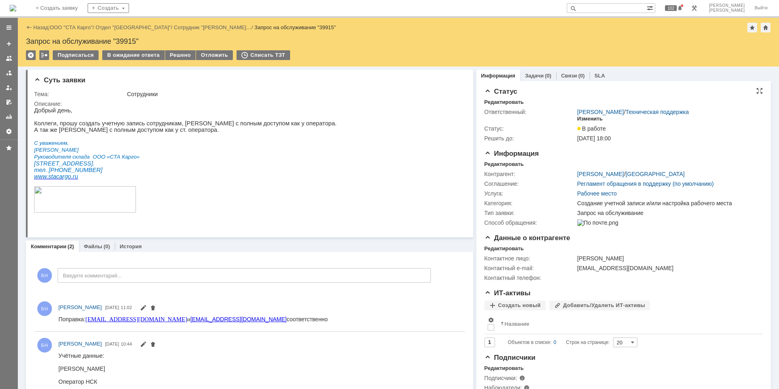
click at [590, 121] on div "Изменить" at bounding box center [591, 119] width 26 height 6
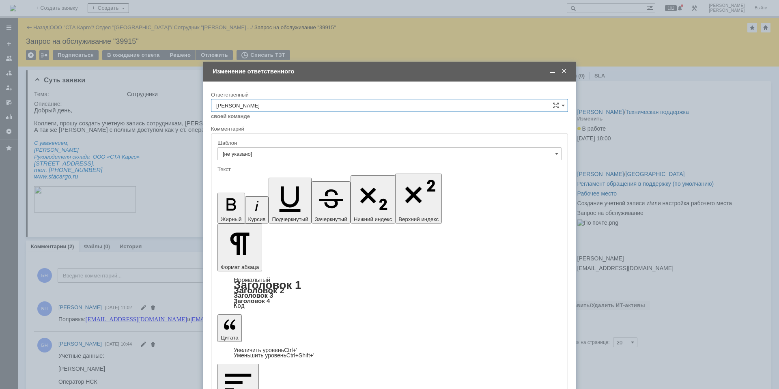
click at [274, 105] on input "[PERSON_NAME]" at bounding box center [389, 105] width 357 height 13
click at [280, 168] on div "Поддержка 1С" at bounding box center [389, 173] width 356 height 13
type input "Поддержка 1С"
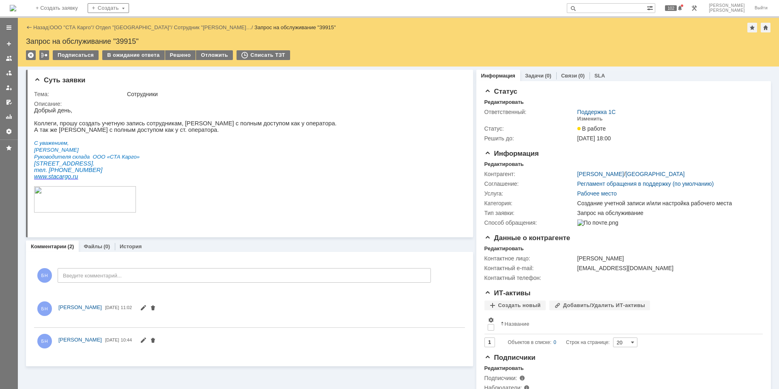
scroll to position [0, 0]
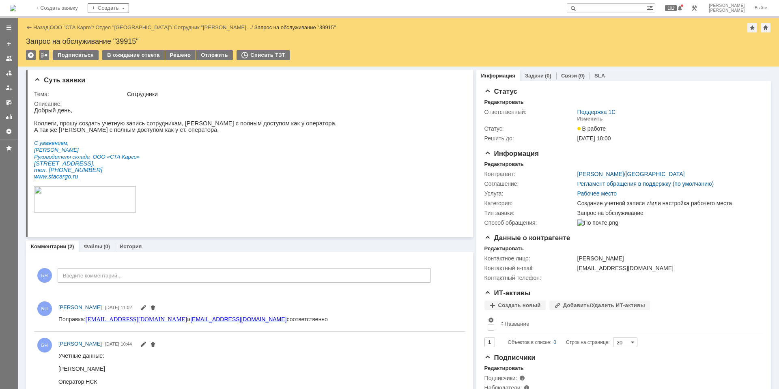
click at [16, 5] on img at bounding box center [13, 8] width 6 height 6
